Goal: Find specific page/section: Find specific page/section

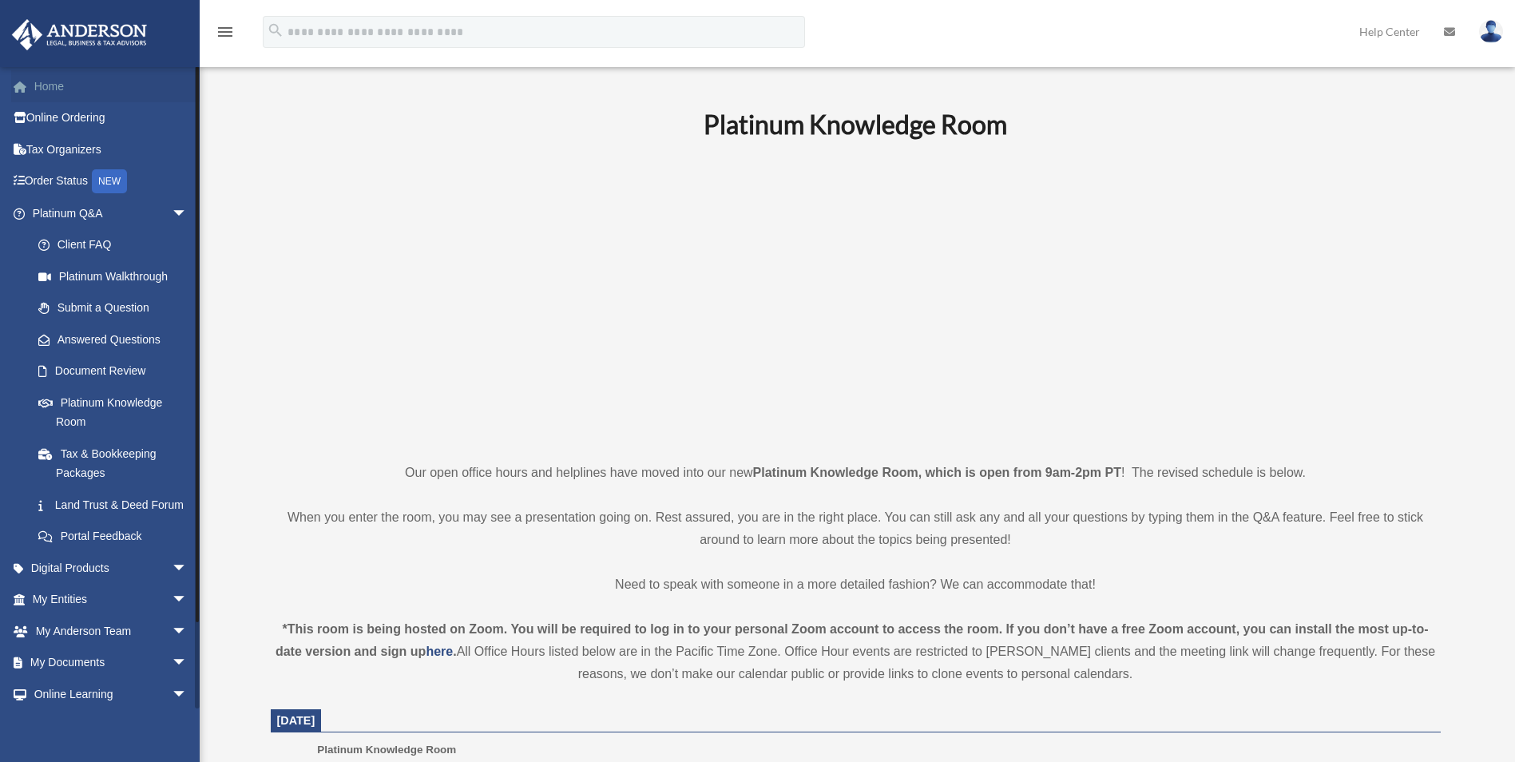
click at [54, 90] on link "Home" at bounding box center [111, 86] width 200 height 32
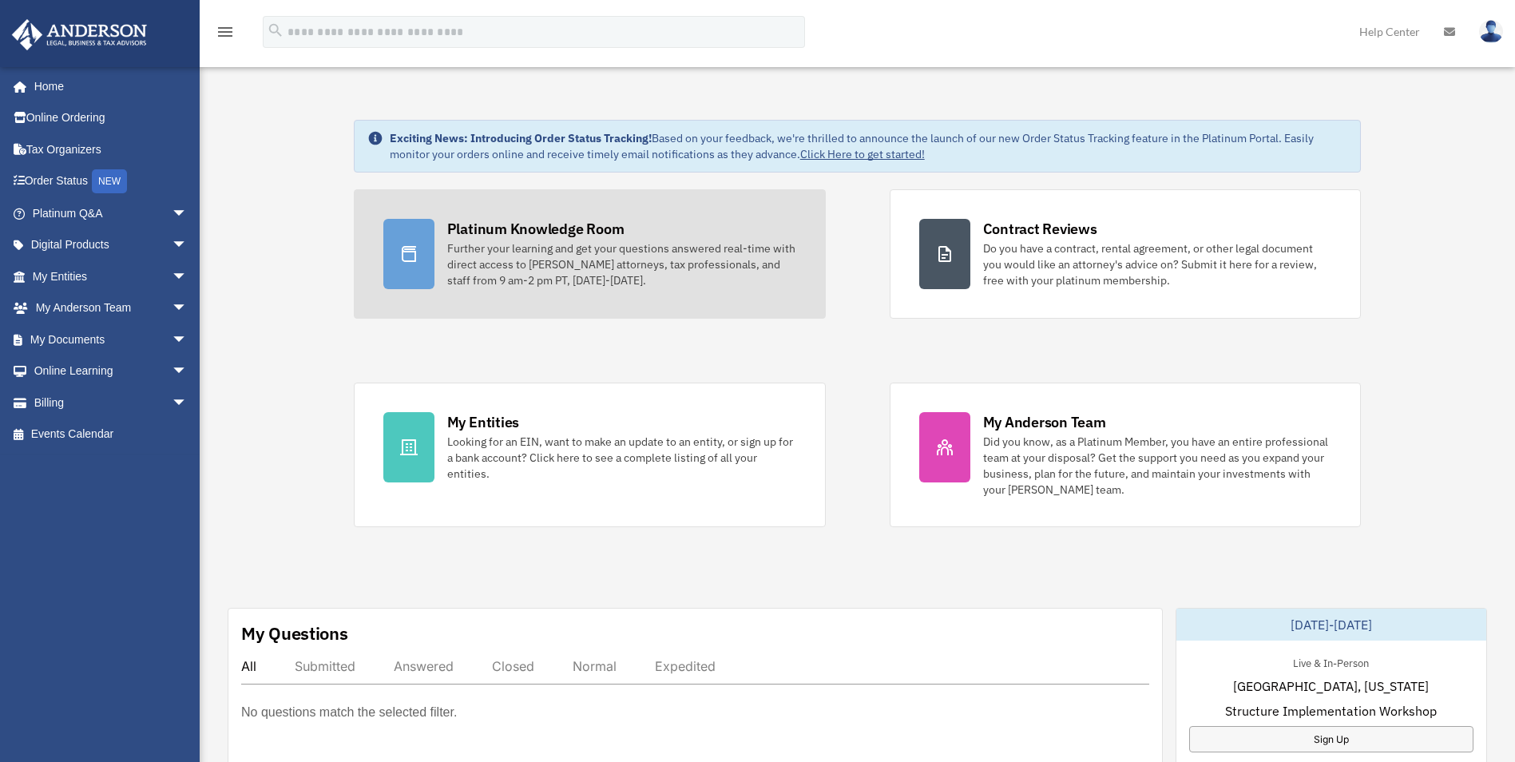
click at [494, 230] on div "Platinum Knowledge Room" at bounding box center [535, 229] width 177 height 20
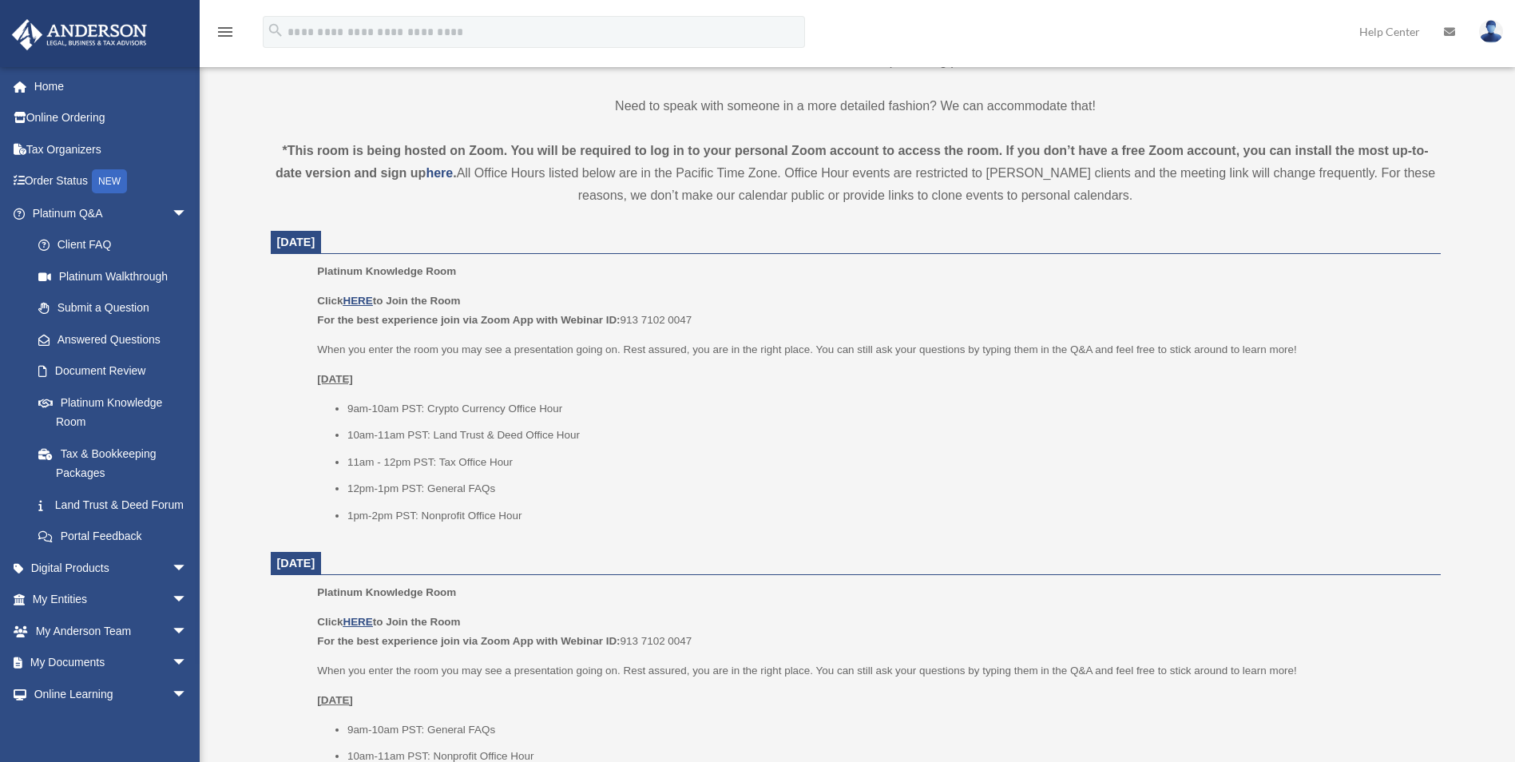
scroll to position [479, 0]
click at [353, 376] on u "[DATE]" at bounding box center [335, 378] width 36 height 12
click at [364, 302] on u "HERE" at bounding box center [358, 300] width 30 height 12
